Goal: Transaction & Acquisition: Purchase product/service

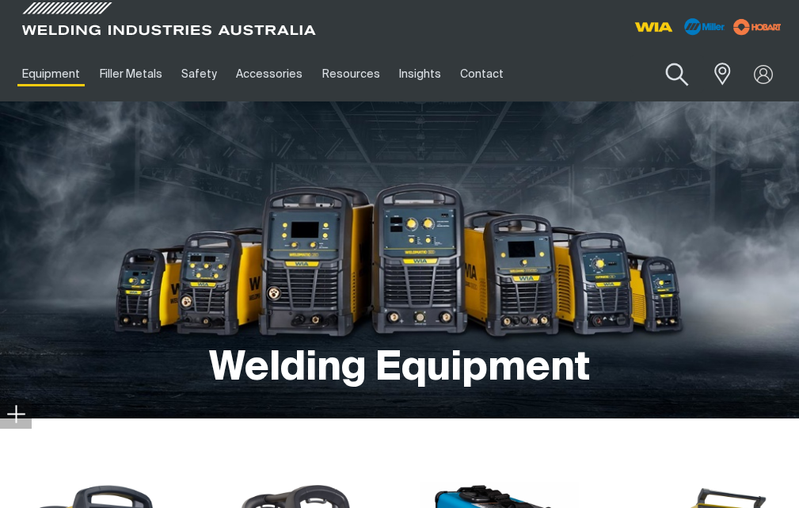
click at [674, 70] on button "Search products" at bounding box center [678, 74] width 64 height 45
click at [567, 61] on input "Search" at bounding box center [581, 74] width 244 height 36
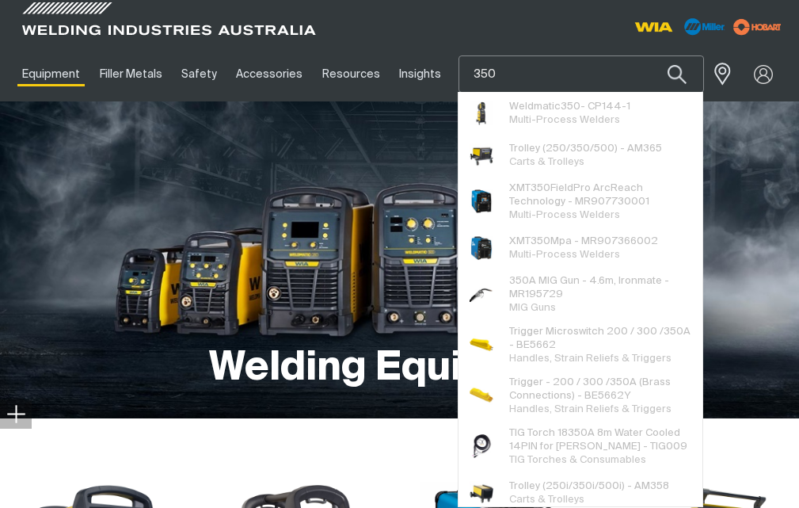
type input "350"
click at [650, 55] on button "Search products" at bounding box center [677, 73] width 54 height 37
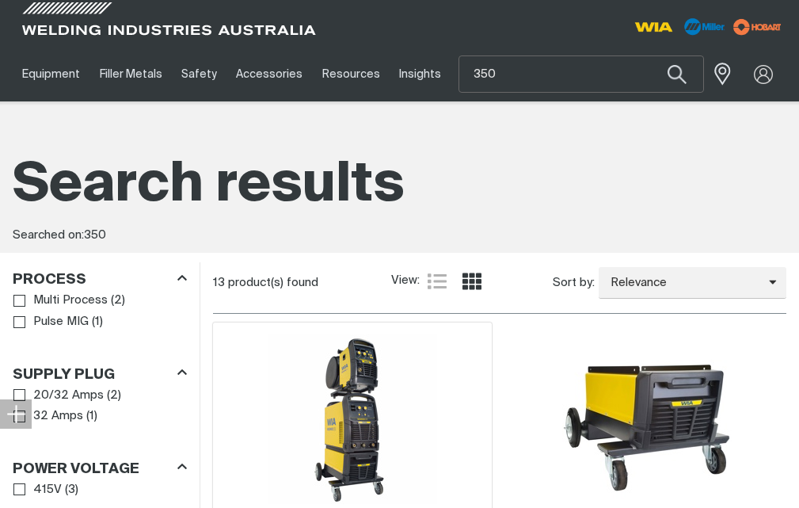
click at [379, 374] on img at bounding box center [353, 419] width 170 height 170
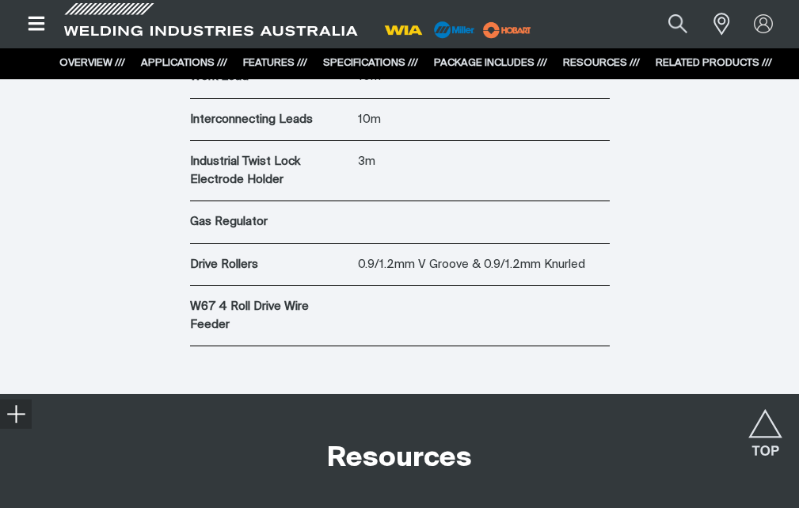
scroll to position [4753, 0]
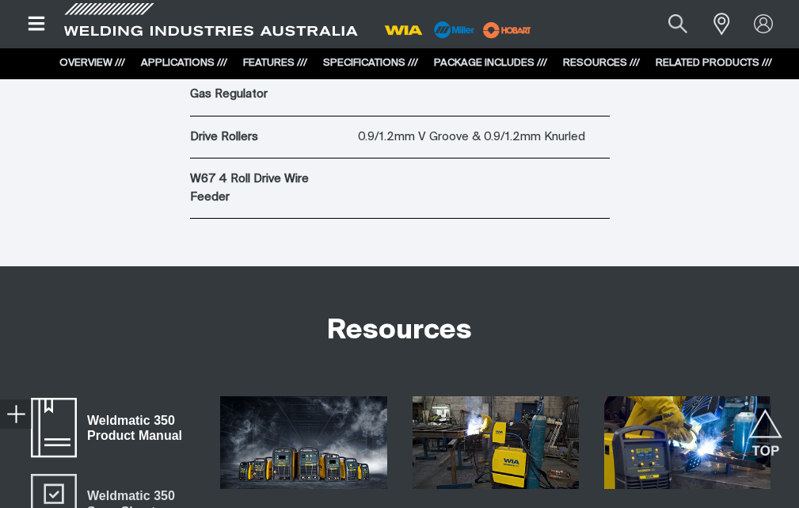
click at [78, 396] on span "Weldmatic 350 Product Manual" at bounding box center [54, 427] width 51 height 63
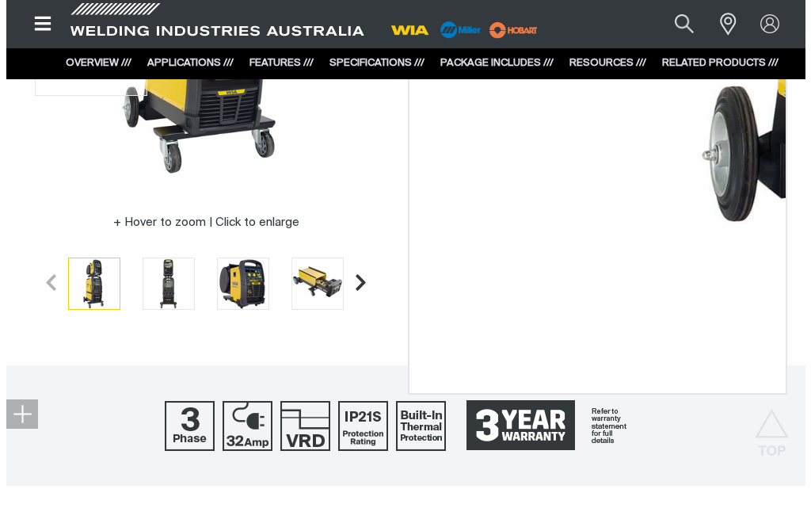
scroll to position [238, 0]
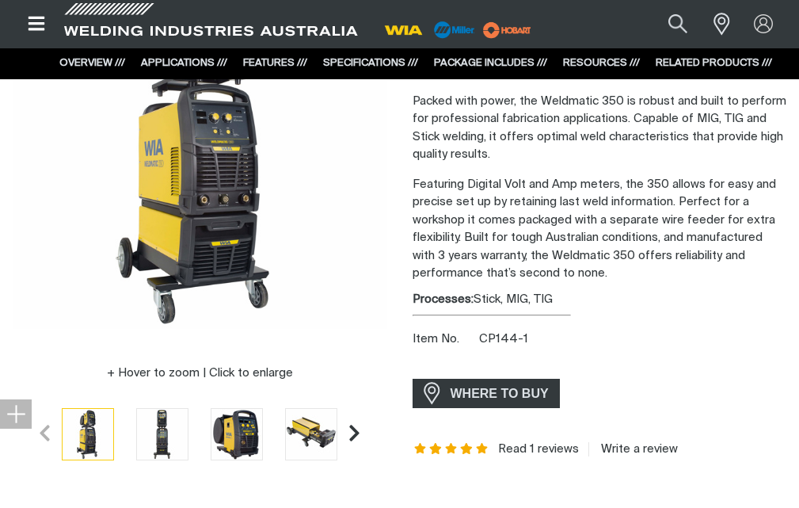
click at [26, 13] on button "Open top menu" at bounding box center [37, 24] width 48 height 48
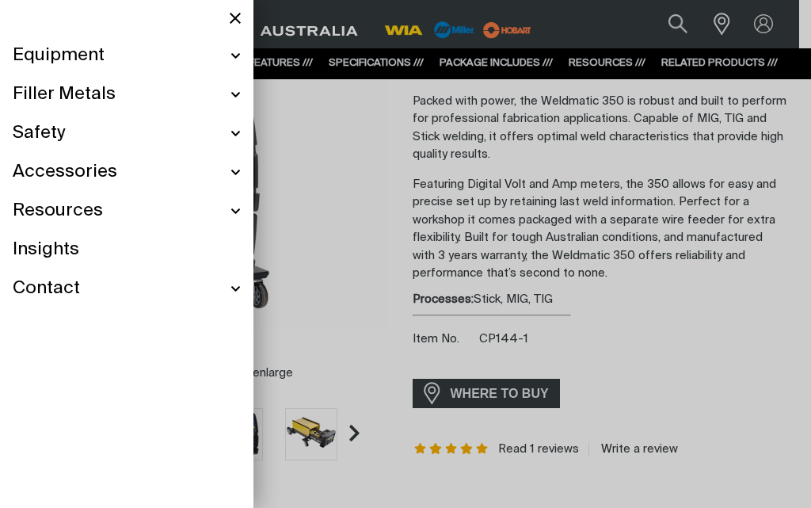
click at [74, 171] on span "Accessories" at bounding box center [65, 172] width 105 height 23
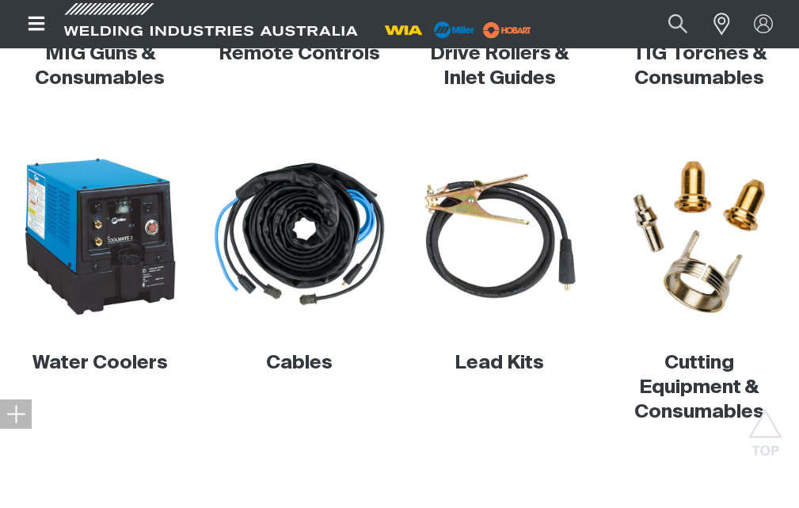
scroll to position [555, 0]
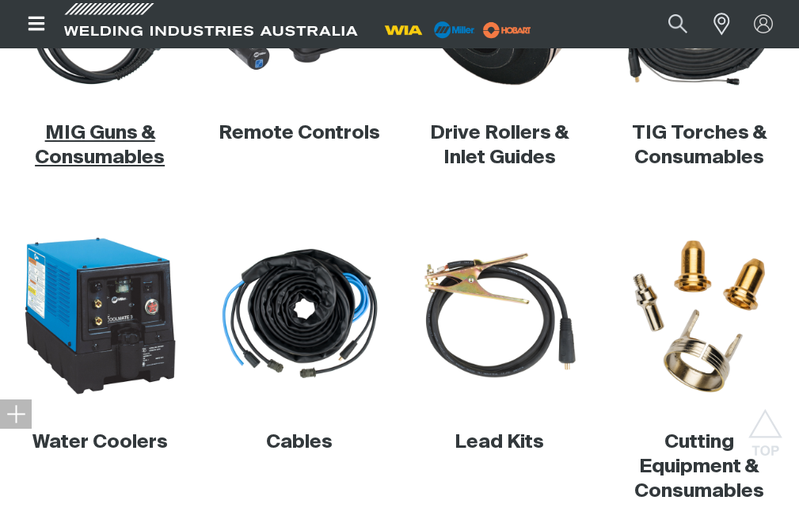
click at [107, 162] on link "MIG Guns & Consumables" at bounding box center [100, 146] width 130 height 44
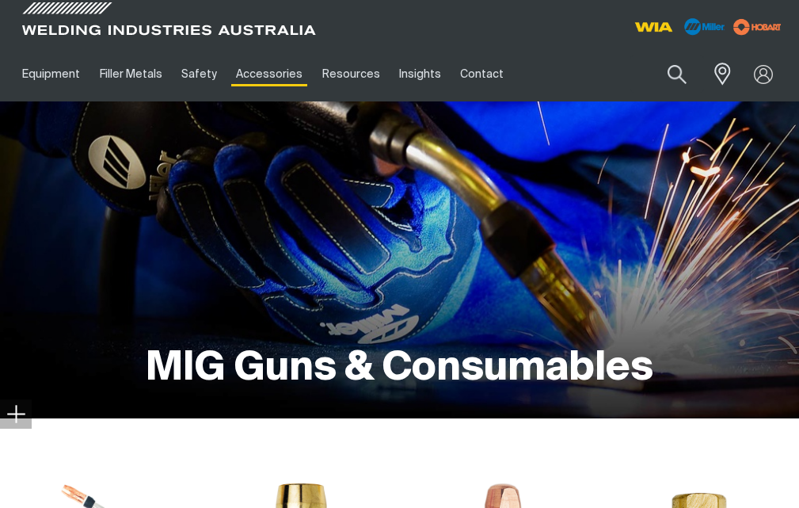
scroll to position [396, 0]
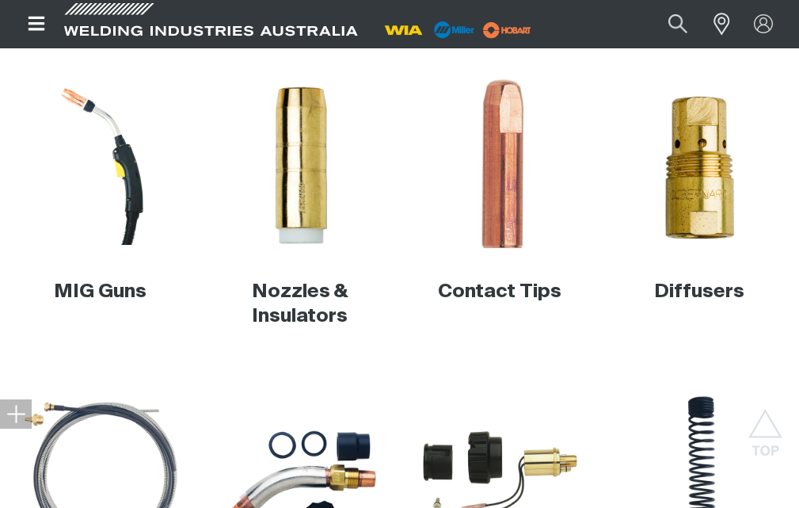
click at [494, 199] on img at bounding box center [499, 165] width 174 height 174
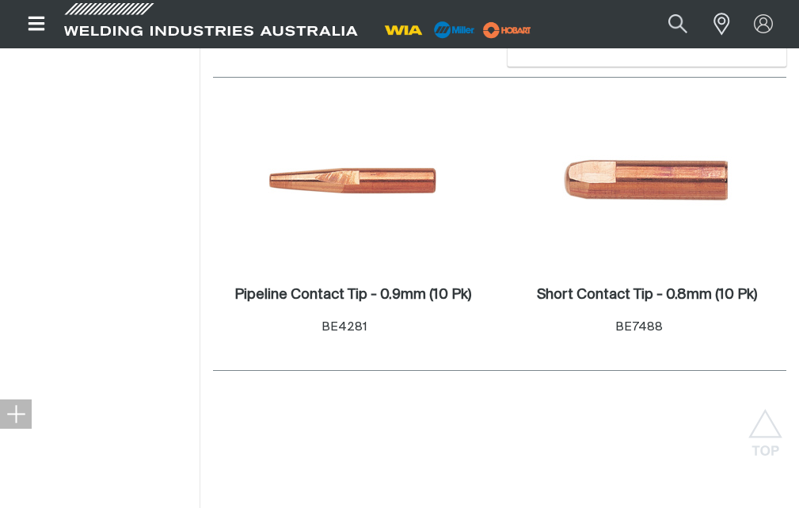
scroll to position [1030, 0]
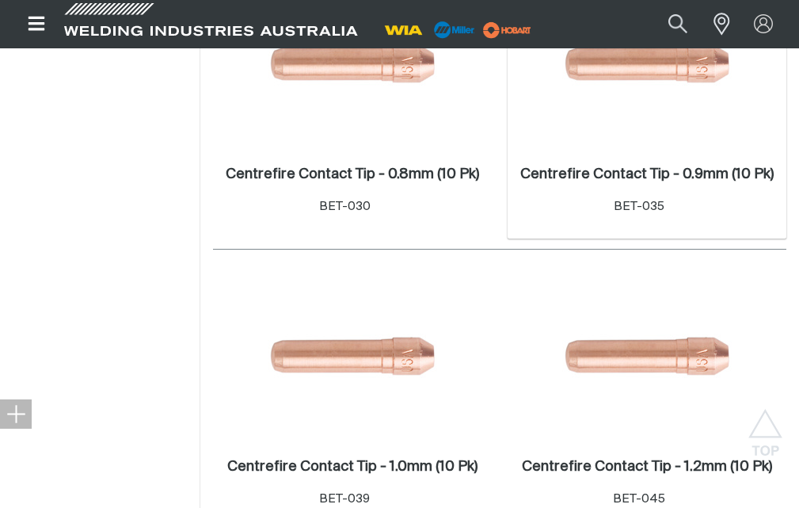
scroll to position [2614, 0]
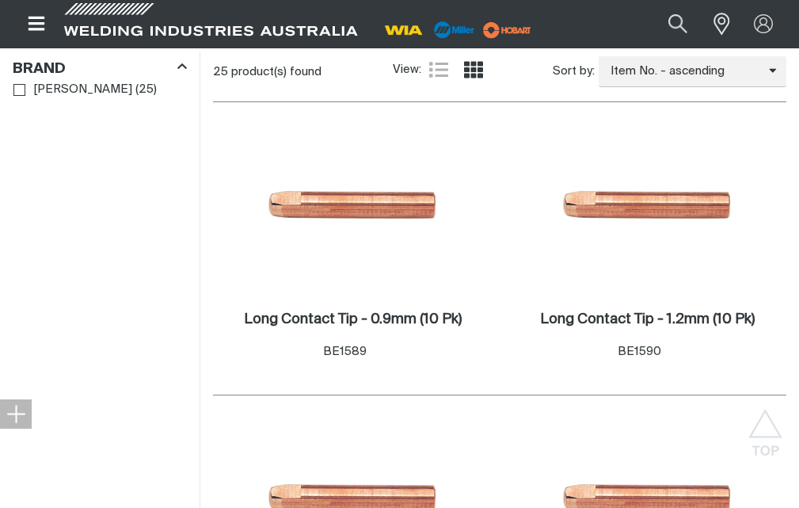
scroll to position [190, 0]
